Goal: Feedback & Contribution: Leave review/rating

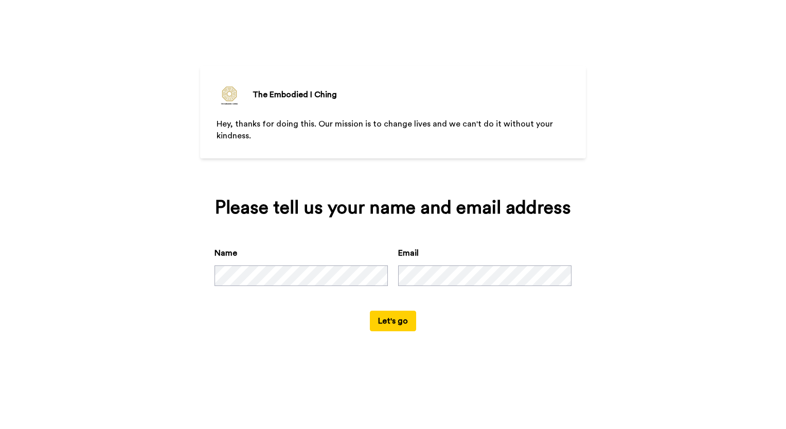
click at [640, 187] on div "The Embodied I [PERSON_NAME], thanks for doing this. Our mission is to change l…" at bounding box center [393, 214] width 786 height 429
click at [389, 316] on button "Let's go" at bounding box center [393, 321] width 46 height 21
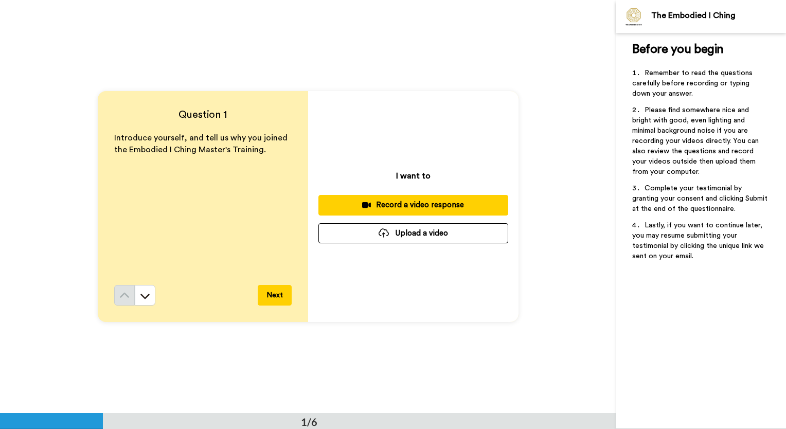
click at [449, 203] on div "Record a video response" at bounding box center [413, 205] width 173 height 11
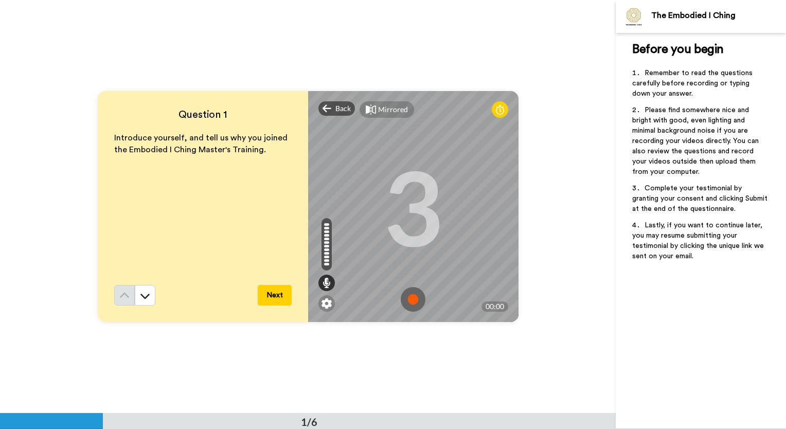
click at [408, 298] on img at bounding box center [413, 299] width 25 height 25
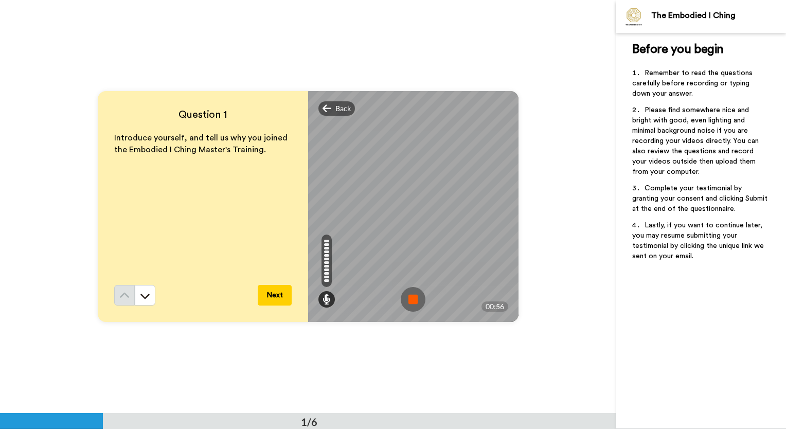
click at [408, 298] on img at bounding box center [413, 299] width 25 height 25
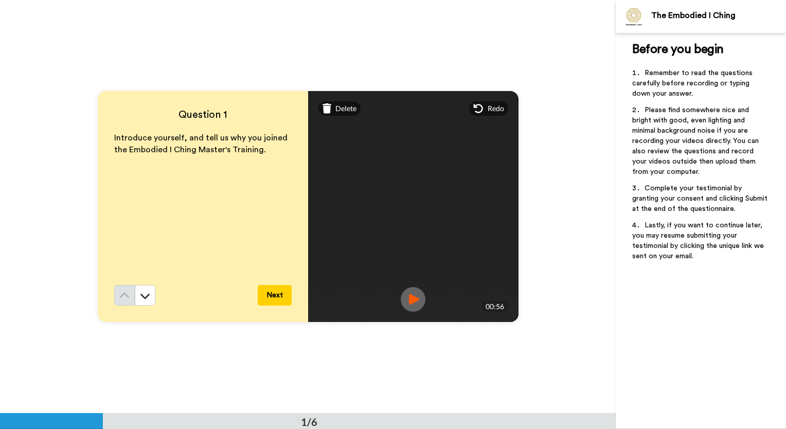
click at [266, 296] on button "Next" at bounding box center [275, 295] width 34 height 21
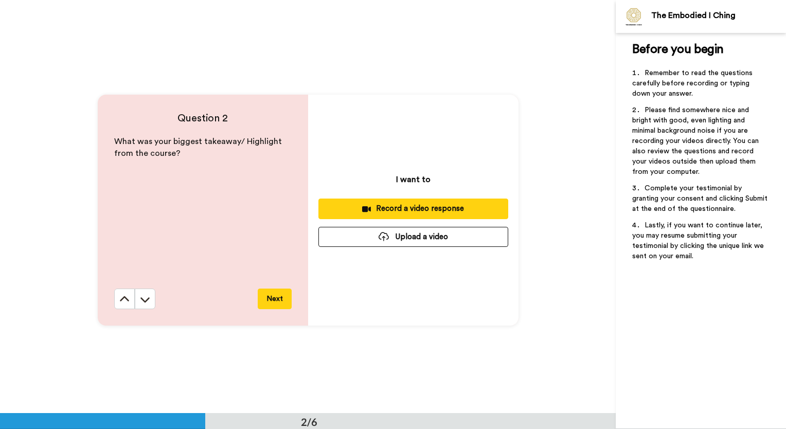
scroll to position [414, 0]
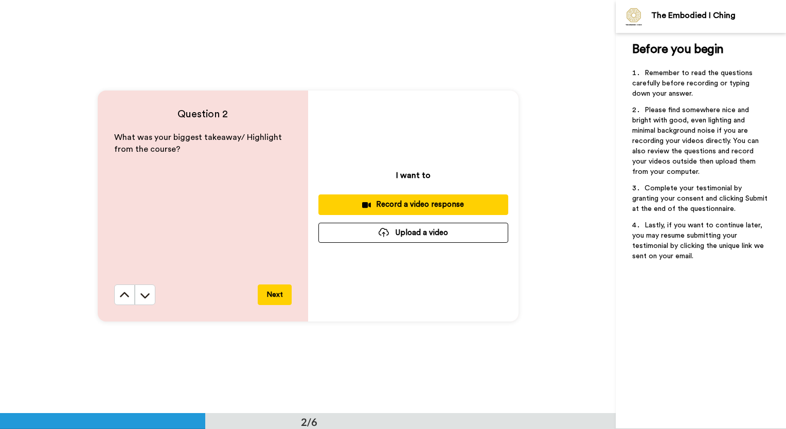
click at [432, 201] on div "Record a video response" at bounding box center [413, 204] width 173 height 11
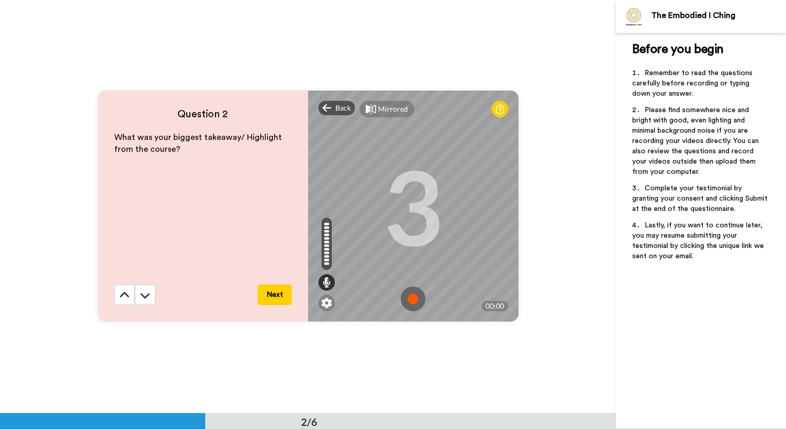
click at [410, 297] on img at bounding box center [413, 299] width 25 height 25
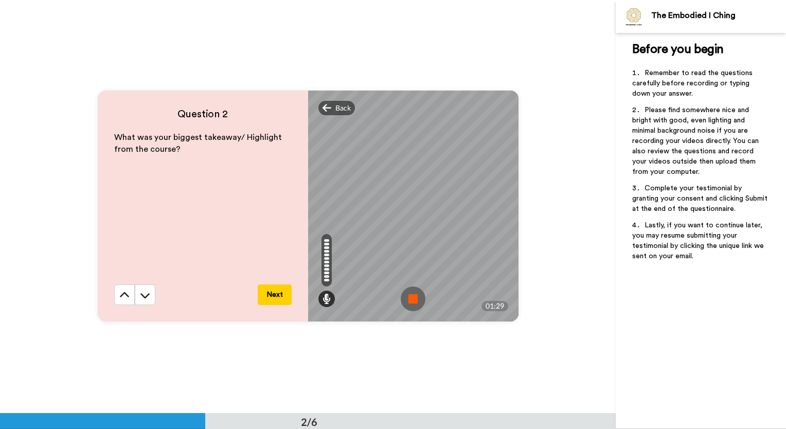
click at [411, 296] on img at bounding box center [413, 299] width 25 height 25
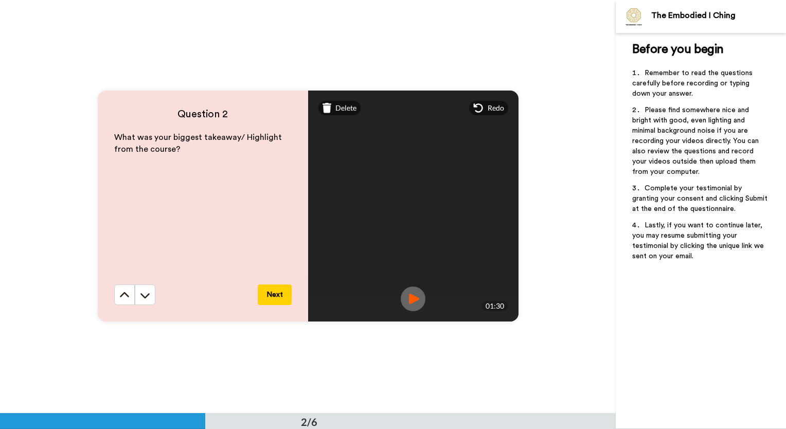
click at [411, 296] on img at bounding box center [413, 299] width 25 height 25
click at [338, 112] on span "Delete" at bounding box center [346, 108] width 21 height 10
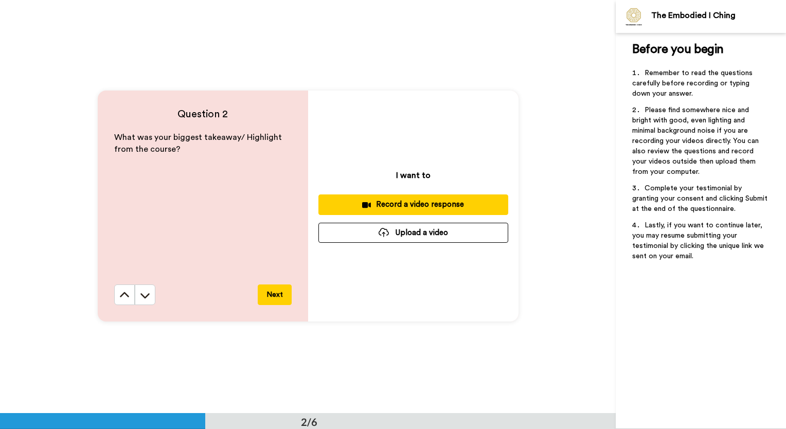
click at [445, 207] on div "Record a video response" at bounding box center [413, 204] width 173 height 11
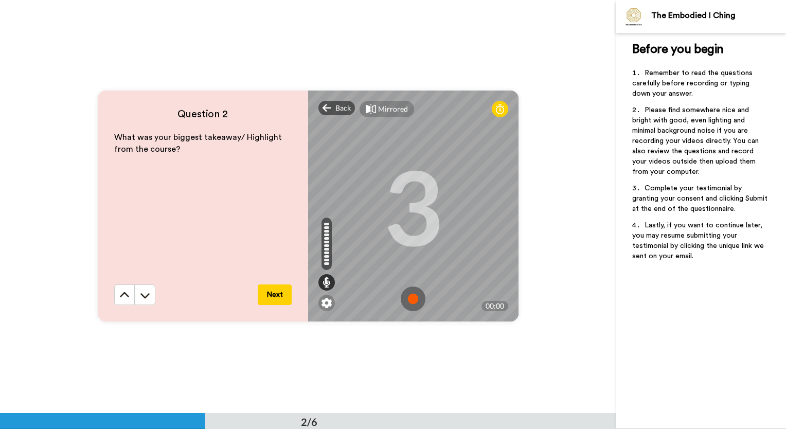
click at [410, 297] on img at bounding box center [413, 299] width 25 height 25
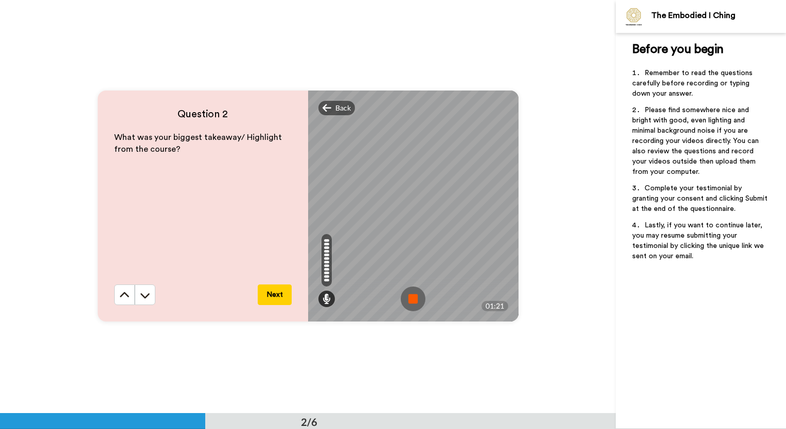
click at [410, 297] on img at bounding box center [413, 299] width 25 height 25
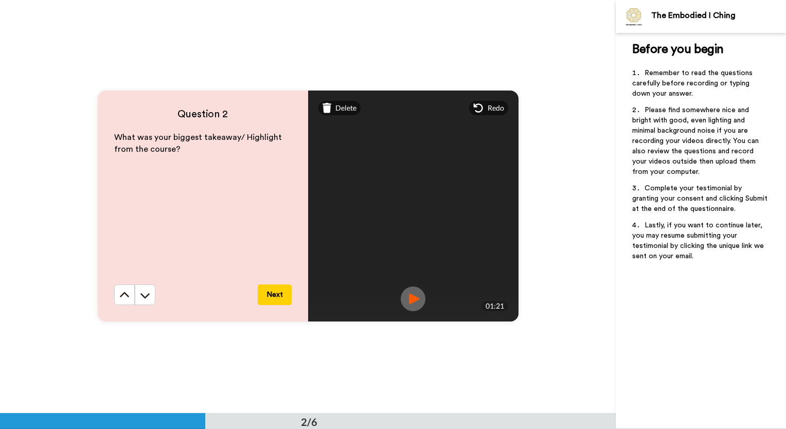
click at [272, 295] on button "Next" at bounding box center [275, 295] width 34 height 21
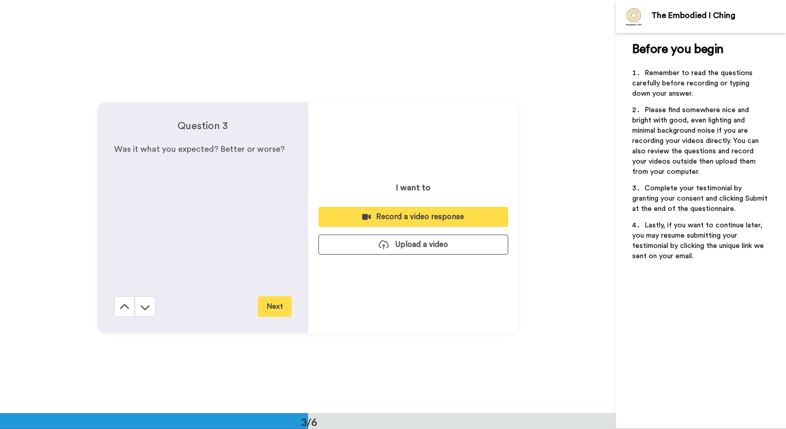
scroll to position [828, 0]
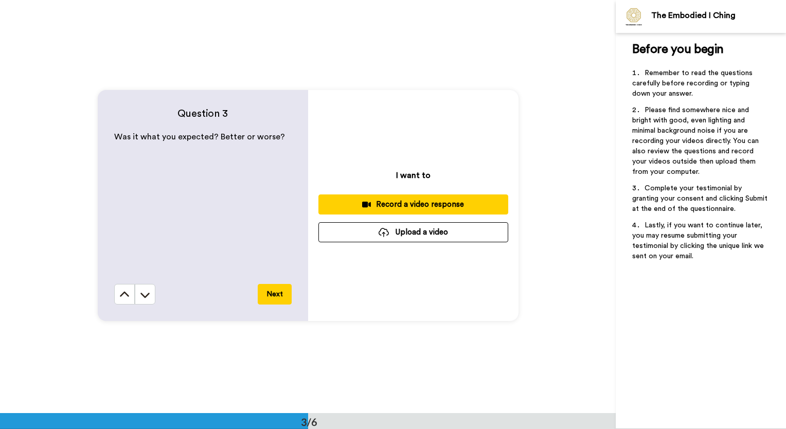
click at [457, 205] on div "Record a video response" at bounding box center [413, 204] width 173 height 11
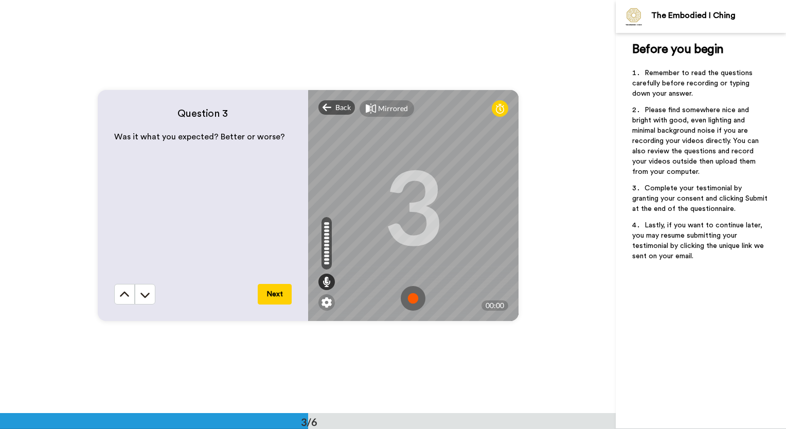
click at [411, 302] on img at bounding box center [413, 298] width 25 height 25
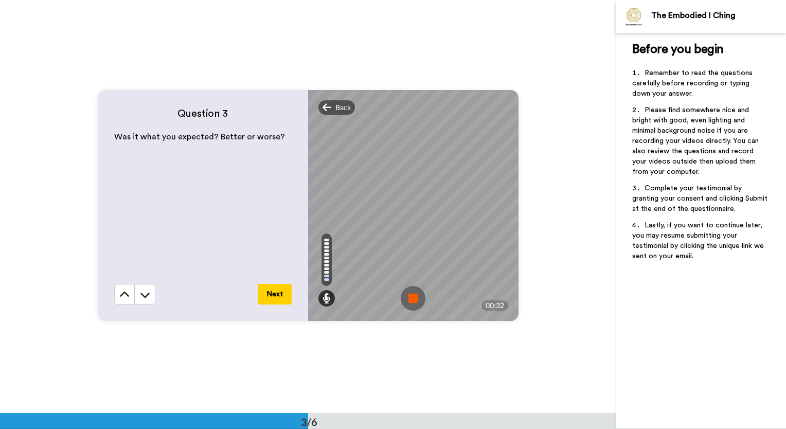
click at [411, 302] on img at bounding box center [413, 298] width 25 height 25
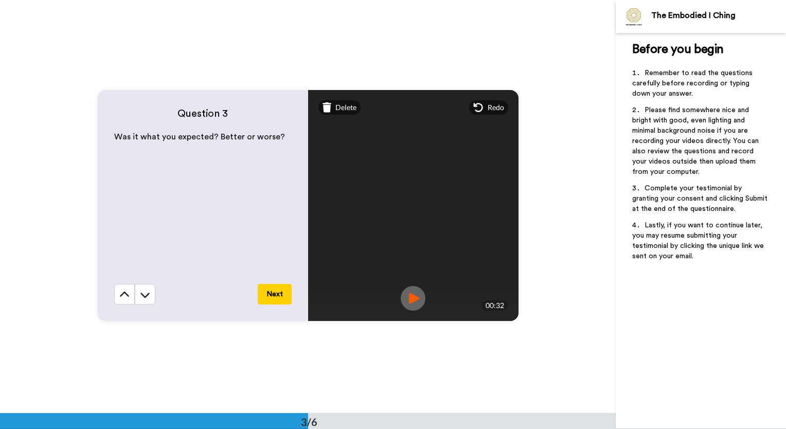
click at [261, 292] on button "Next" at bounding box center [275, 294] width 34 height 21
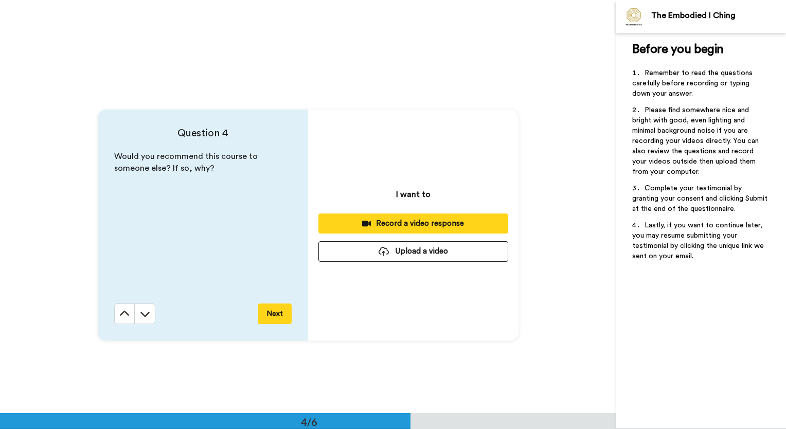
scroll to position [1241, 0]
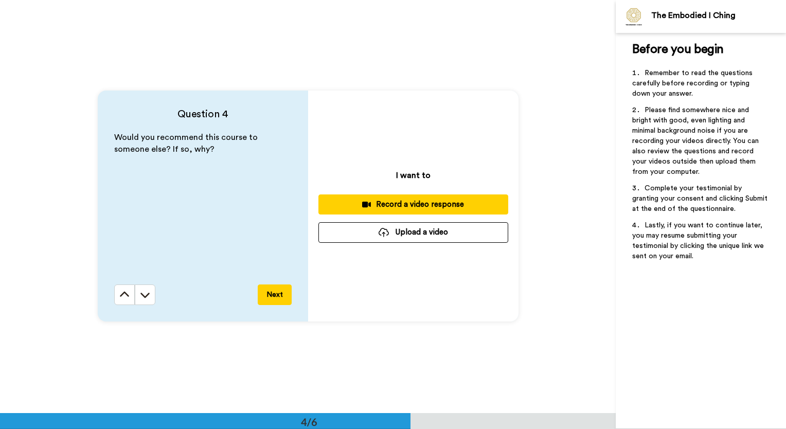
click at [441, 204] on div "Record a video response" at bounding box center [413, 204] width 173 height 11
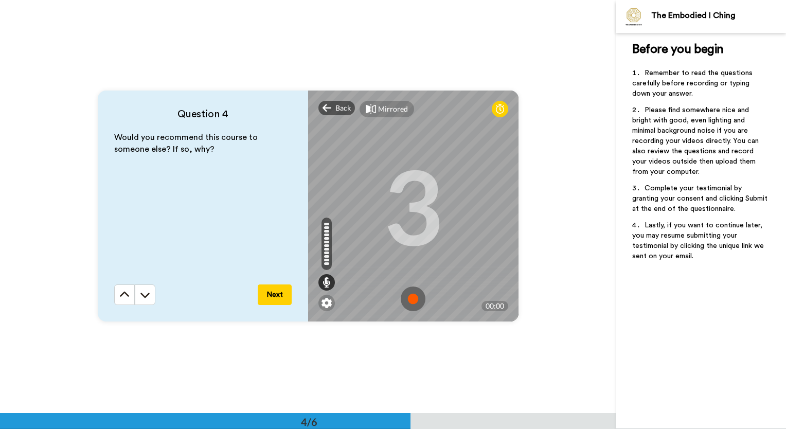
click at [407, 297] on img at bounding box center [413, 299] width 25 height 25
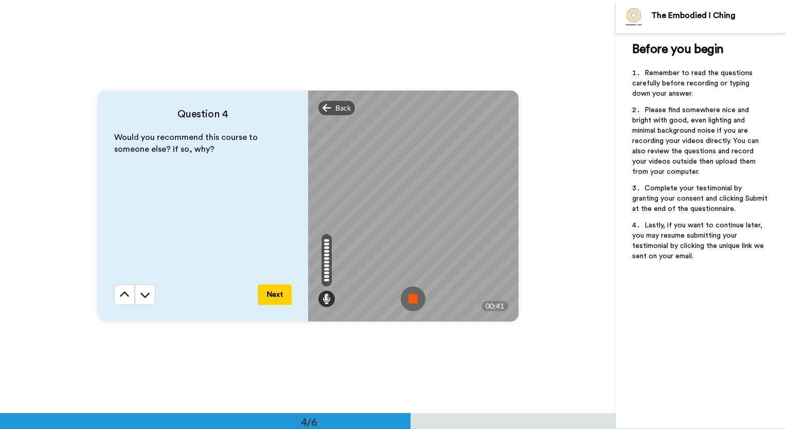
click at [414, 295] on img at bounding box center [413, 299] width 25 height 25
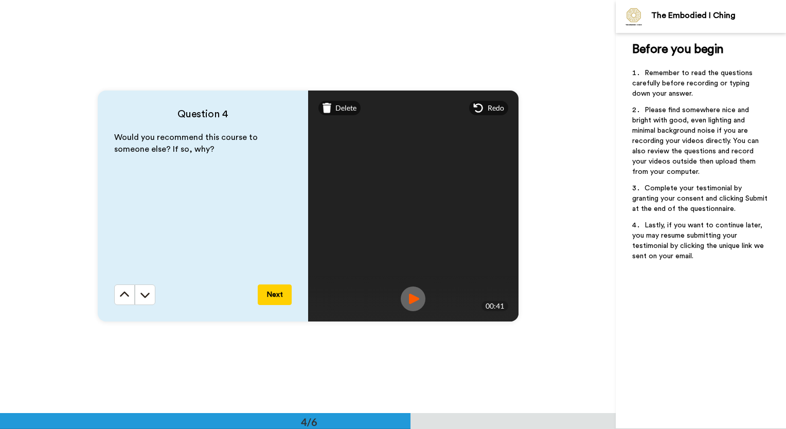
click at [278, 284] on div "Would you recommend this course to someone else? If so, why?" at bounding box center [203, 208] width 178 height 153
click at [274, 294] on button "Next" at bounding box center [275, 295] width 34 height 21
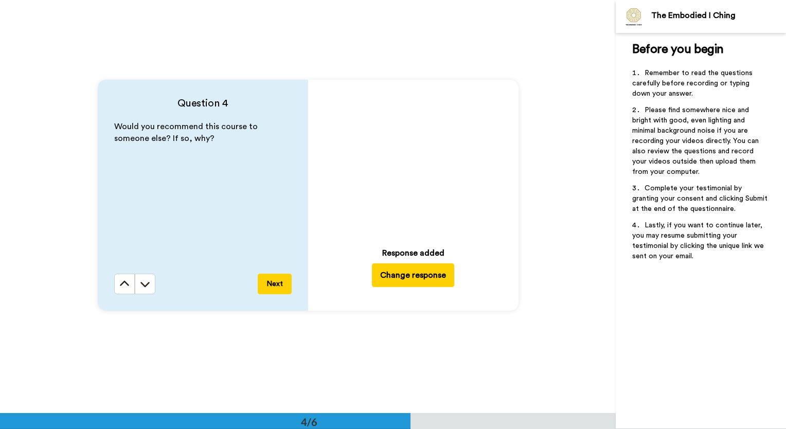
scroll to position [1250, 0]
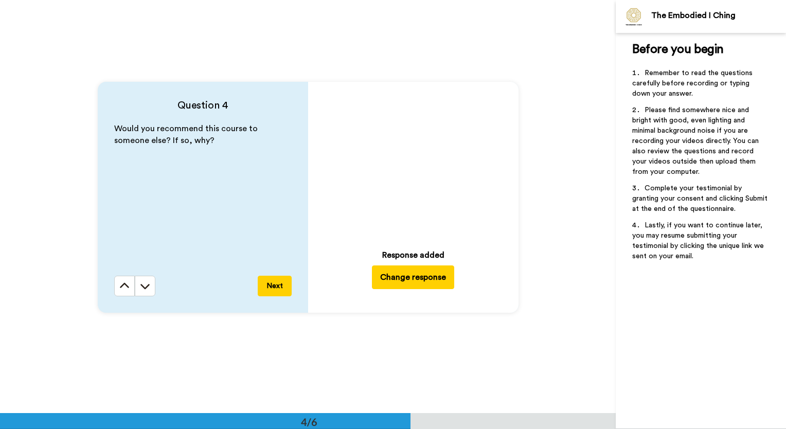
click at [418, 283] on button "Change response" at bounding box center [413, 278] width 82 height 24
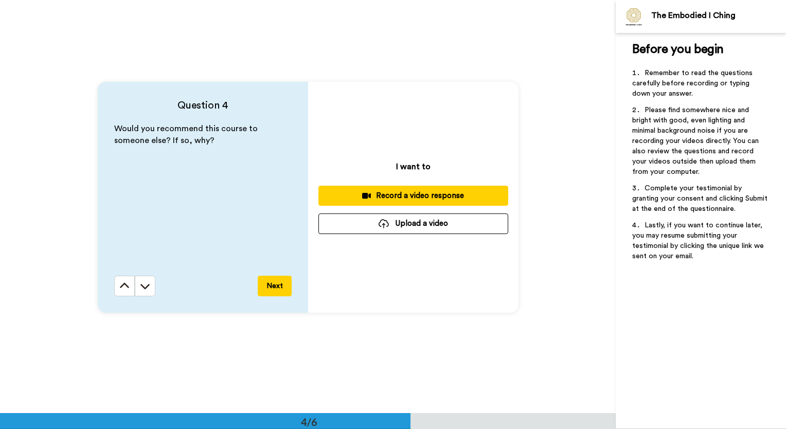
click at [423, 195] on div "Record a video response" at bounding box center [413, 195] width 173 height 11
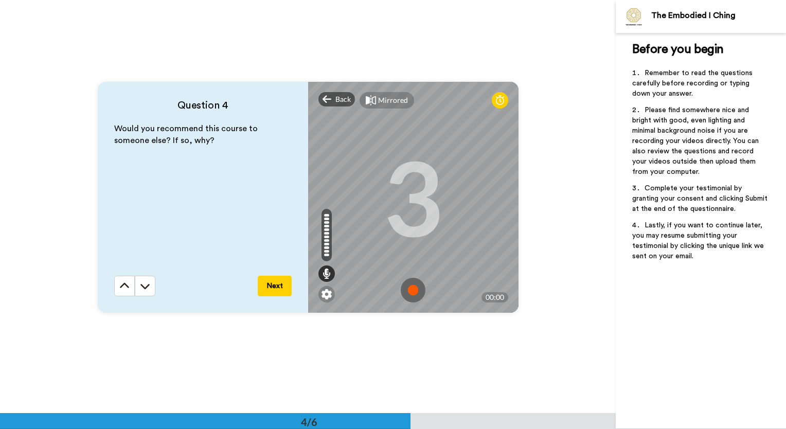
click at [405, 295] on img at bounding box center [413, 290] width 25 height 25
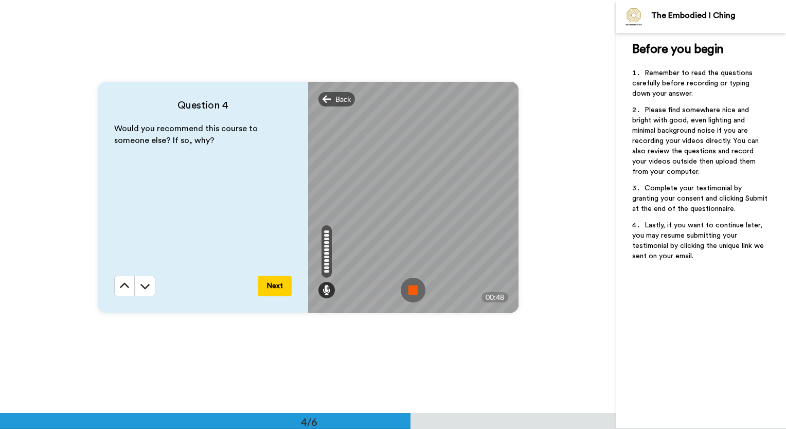
click at [418, 288] on img at bounding box center [413, 290] width 25 height 25
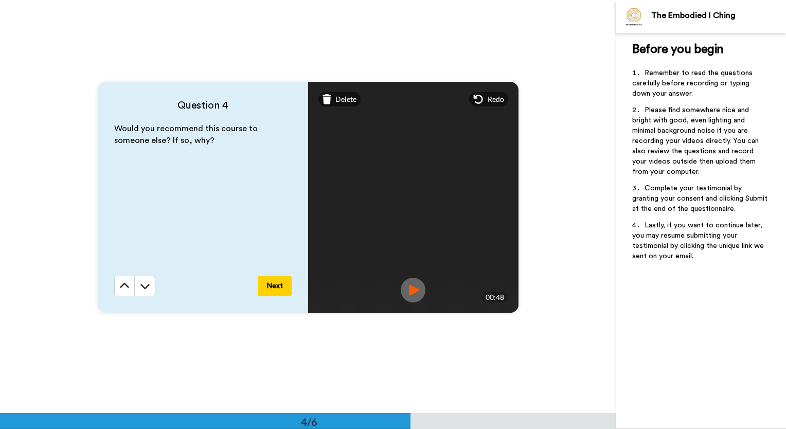
click at [275, 287] on button "Next" at bounding box center [275, 286] width 34 height 21
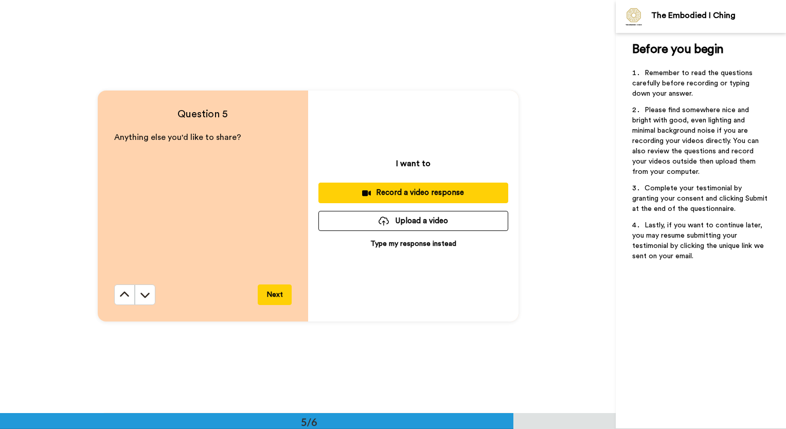
scroll to position [1655, 0]
click at [441, 195] on div "Record a video response" at bounding box center [413, 192] width 173 height 11
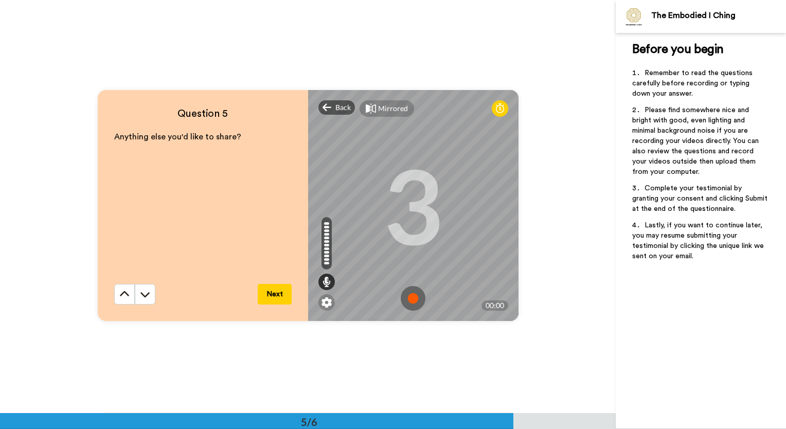
click at [406, 295] on img at bounding box center [413, 298] width 25 height 25
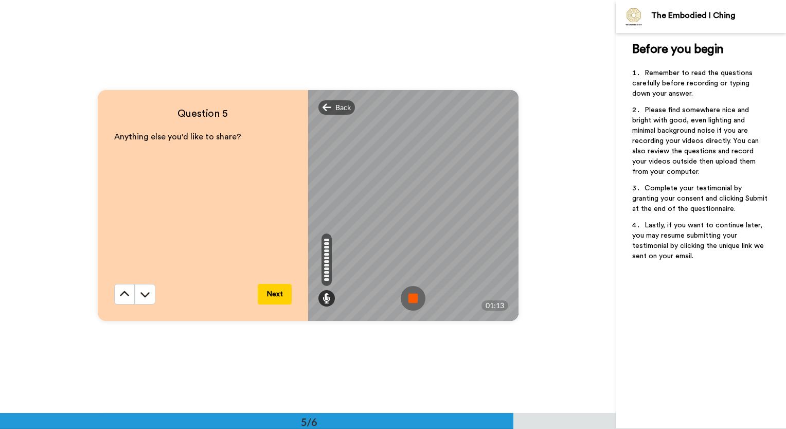
click at [417, 304] on img at bounding box center [413, 298] width 25 height 25
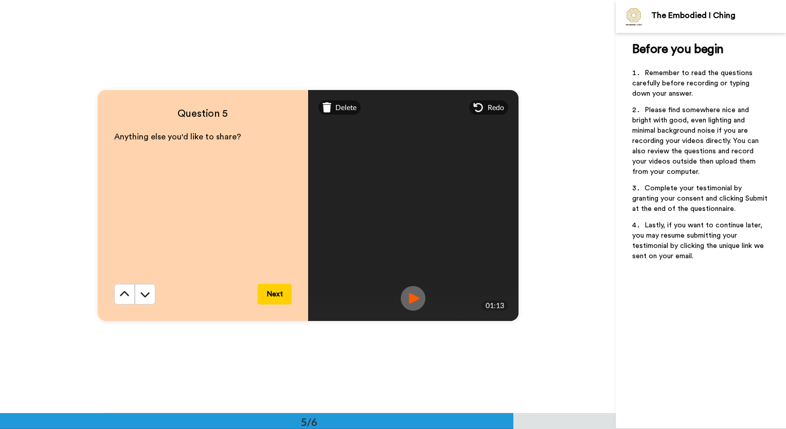
click at [266, 293] on button "Next" at bounding box center [275, 294] width 34 height 21
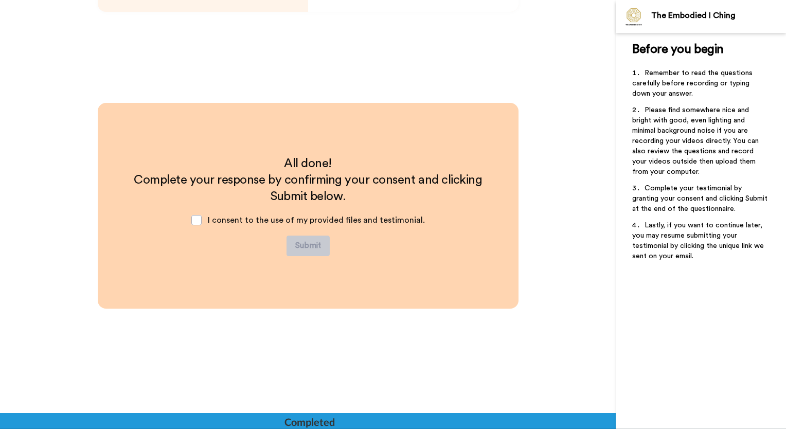
scroll to position [1964, 0]
click at [198, 221] on span at bounding box center [196, 220] width 10 height 10
click at [297, 252] on button "Submit" at bounding box center [308, 246] width 43 height 21
